Goal: Find specific page/section: Find specific page/section

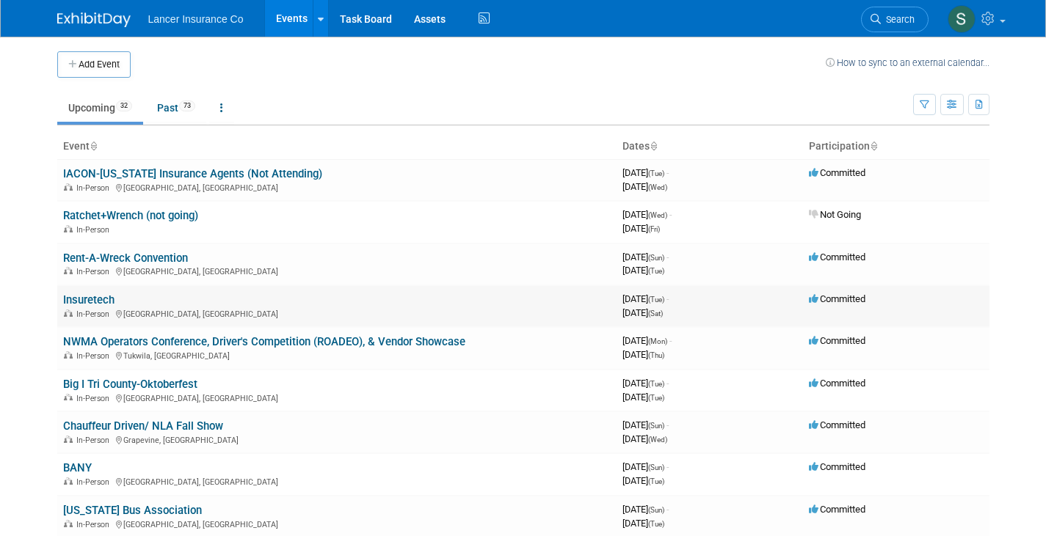
click at [87, 295] on link "Insuretech" at bounding box center [88, 300] width 51 height 13
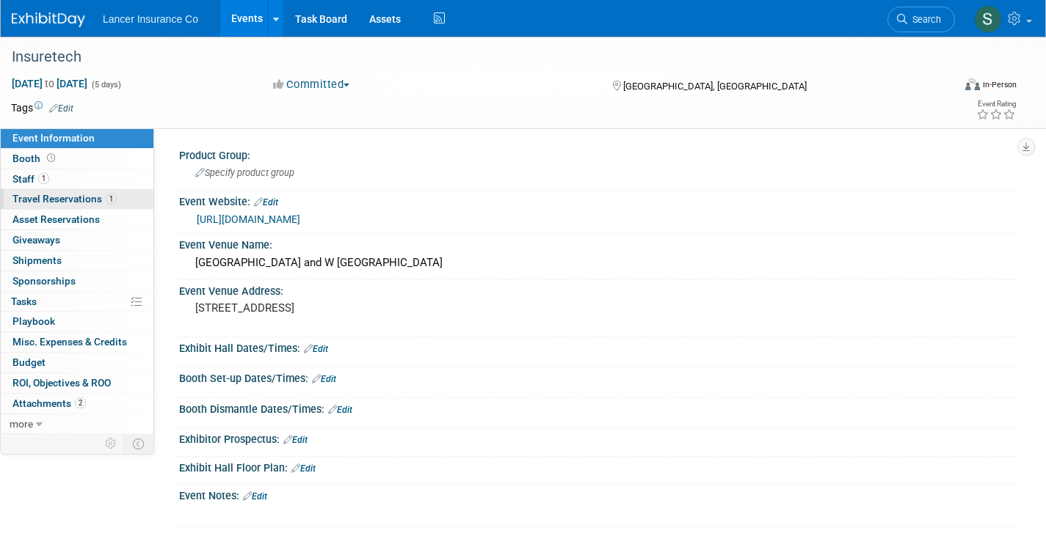
click at [88, 198] on span "Travel Reservations 1" at bounding box center [64, 199] width 104 height 12
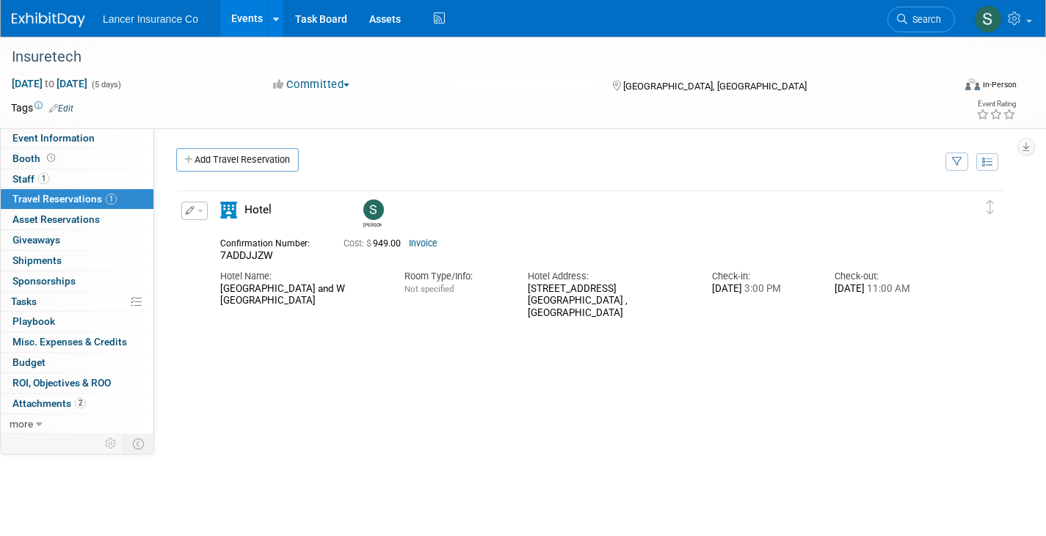
click at [434, 245] on link "Invoice" at bounding box center [423, 244] width 29 height 10
